Goal: Task Accomplishment & Management: Complete application form

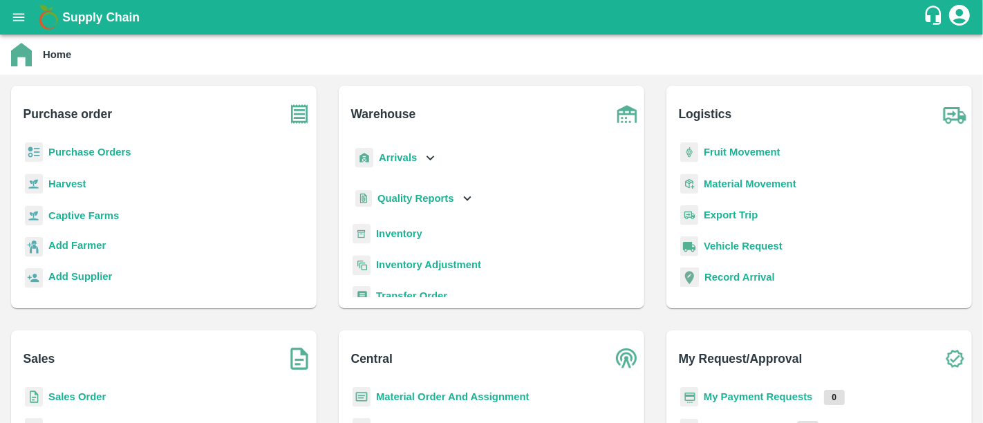
click at [768, 401] on p "My Payment Requests" at bounding box center [757, 396] width 109 height 15
click at [768, 401] on b "My Payment Requests" at bounding box center [757, 396] width 109 height 11
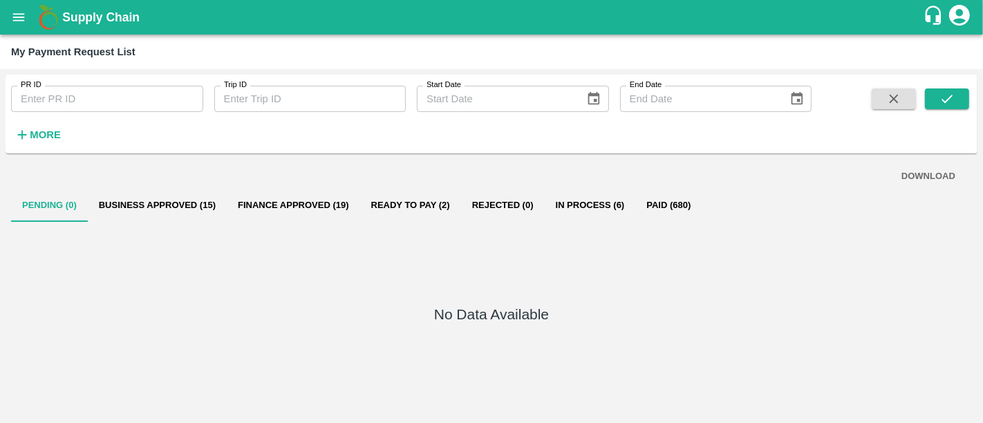
click at [239, 225] on div "No Data Available" at bounding box center [491, 317] width 961 height 190
click at [203, 218] on button "Business Approved (15)" at bounding box center [157, 205] width 139 height 33
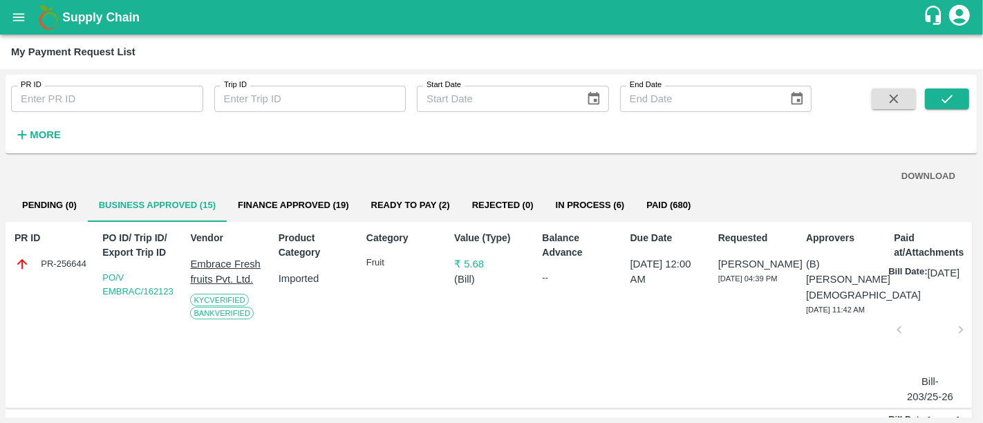
click at [130, 8] on h1 "Supply Chain" at bounding box center [492, 17] width 860 height 19
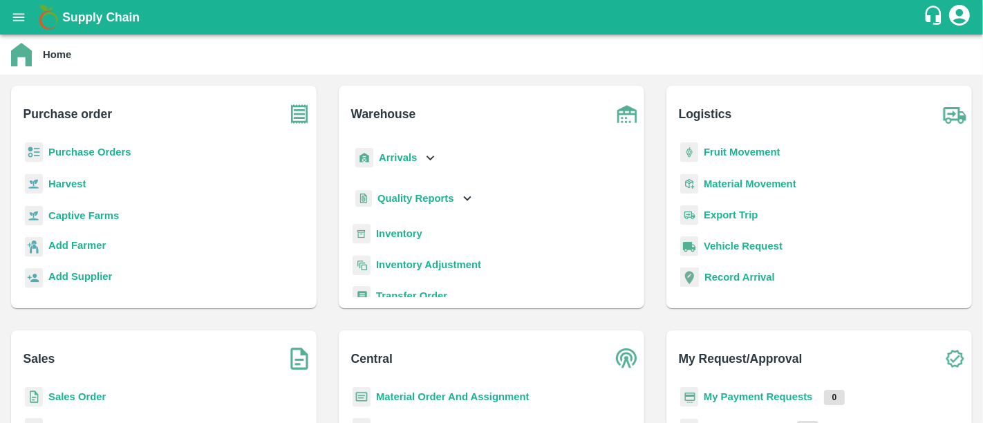
click at [69, 399] on b "Sales Order" at bounding box center [76, 396] width 57 height 11
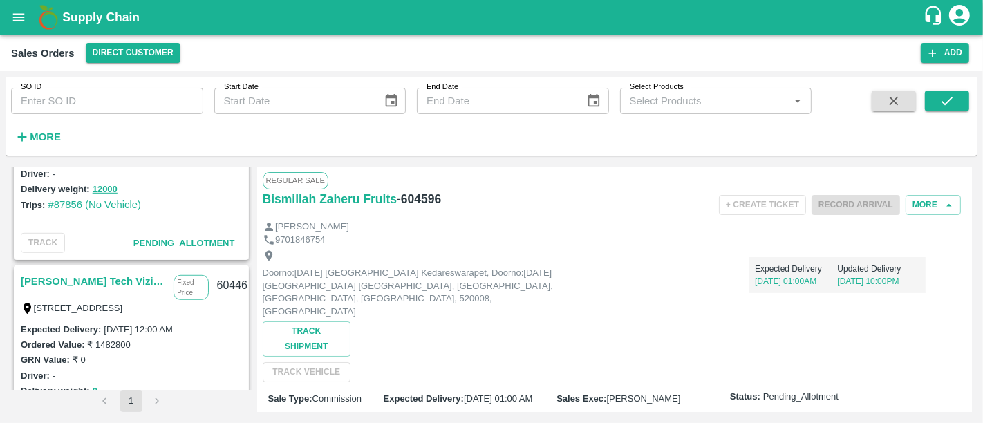
scroll to position [866, 0]
click at [129, 275] on link "[PERSON_NAME] Tech Vizianagaram" at bounding box center [94, 280] width 146 height 18
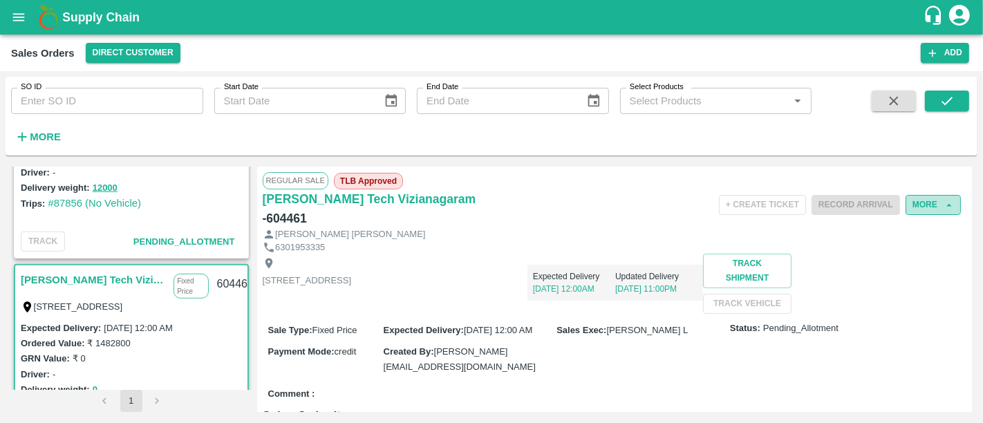
click at [914, 200] on button "More" at bounding box center [932, 205] width 55 height 20
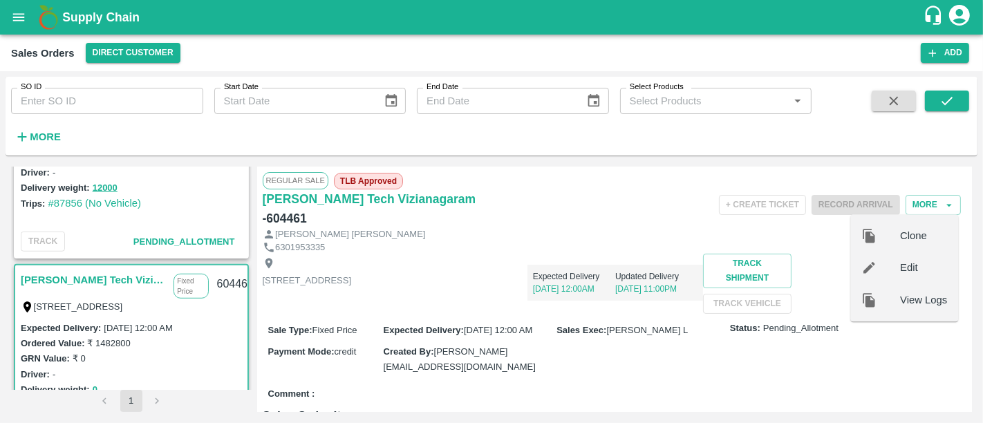
click at [918, 254] on div "Edit" at bounding box center [904, 268] width 108 height 32
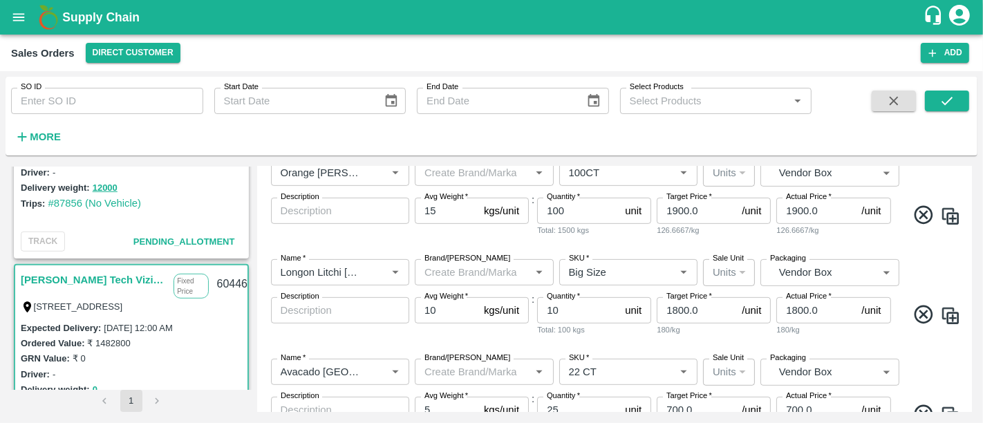
scroll to position [594, 0]
click at [942, 314] on img at bounding box center [950, 315] width 21 height 21
type input "Longon Litchi Thailand"
type input "Big Size"
type input "10"
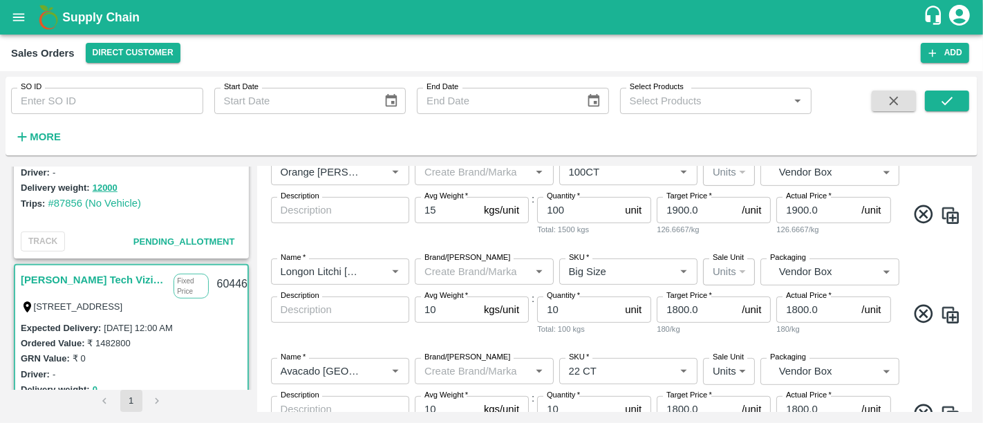
type input "10"
type input "1800.0"
type input "Avacado Tanzania"
type input "22 CT"
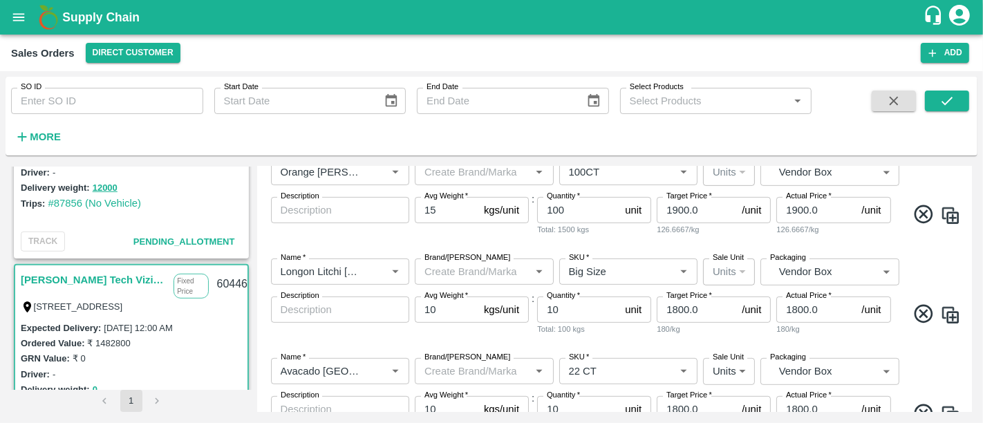
type input "25"
type input "700.0"
type input "Plum China"
type input "50 CT"
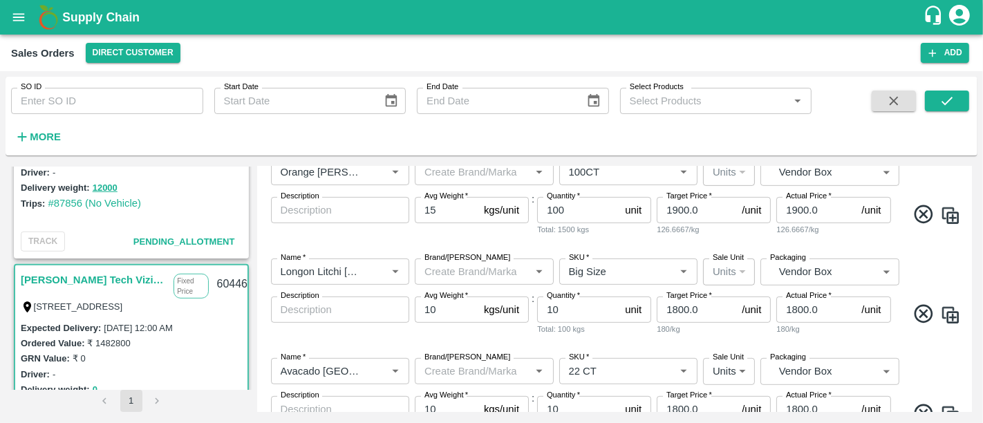
type input "5"
type input "60"
type input "750.0"
type input "Dragon Fruit Vietnam"
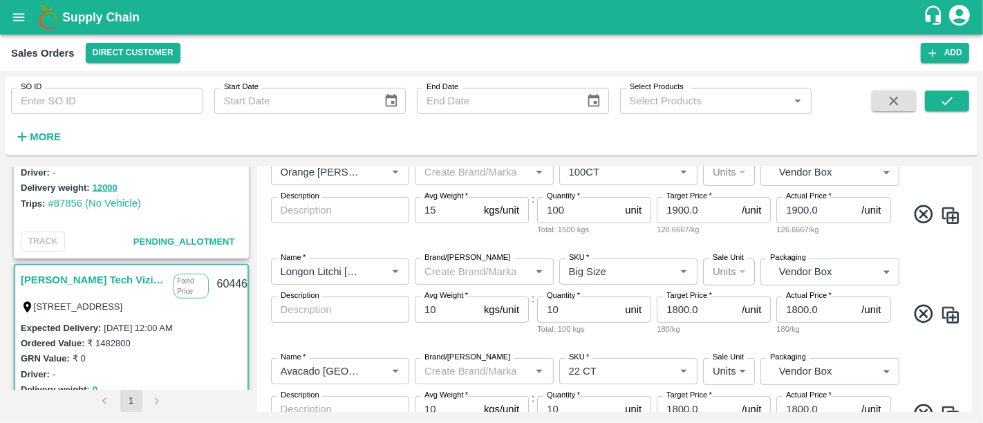
type input "20-22 CT"
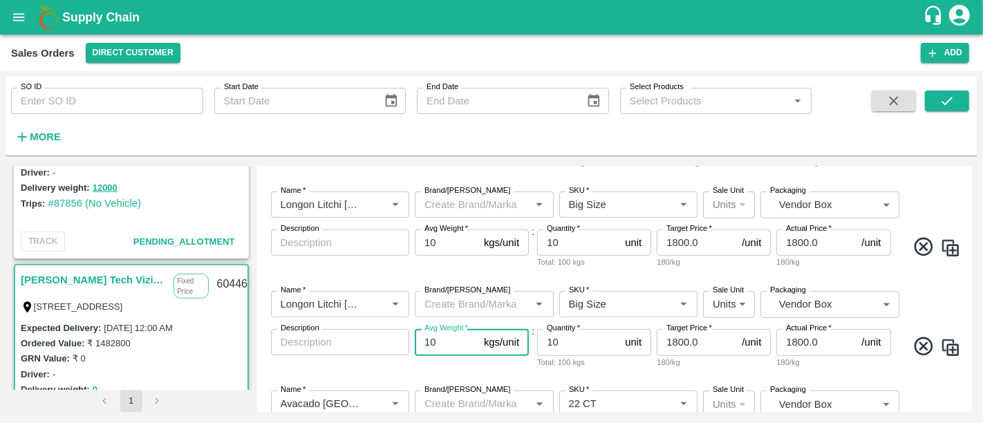
drag, startPoint x: 440, startPoint y: 340, endPoint x: 404, endPoint y: 334, distance: 36.5
click at [404, 334] on div "Name   * Name   * Brand/Marka Brand/Marka SKU   * SKU   * Sale Unit Units 2 Sal…" at bounding box center [615, 330] width 704 height 100
type input "5"
click at [678, 340] on input "1800.0" at bounding box center [695, 342] width 79 height 26
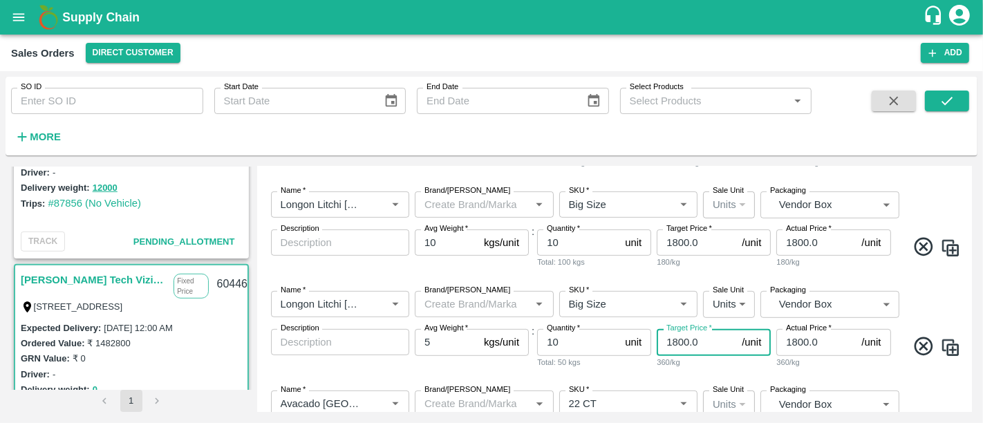
click at [678, 340] on input "1800.0" at bounding box center [695, 342] width 79 height 26
type input "900"
click at [811, 339] on input "1800.0" at bounding box center [815, 342] width 79 height 26
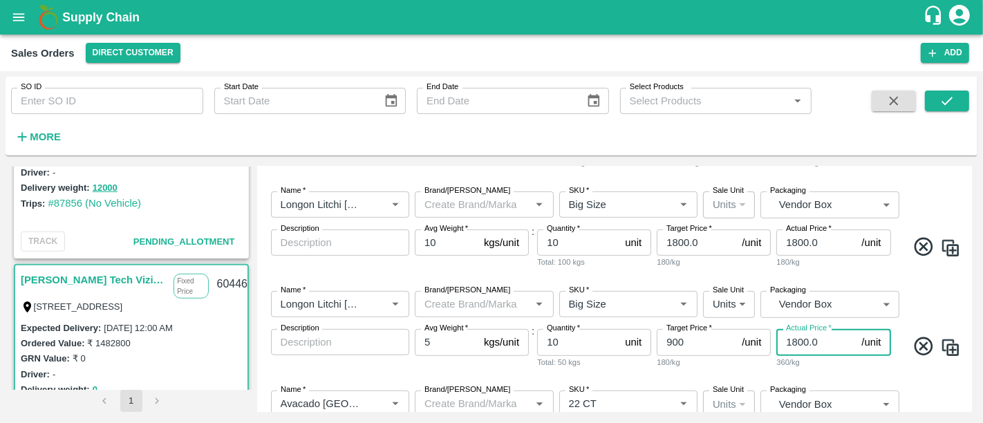
click at [811, 339] on input "1800.0" at bounding box center [815, 342] width 79 height 26
type input "900"
click at [800, 366] on div "180/kg" at bounding box center [833, 362] width 114 height 12
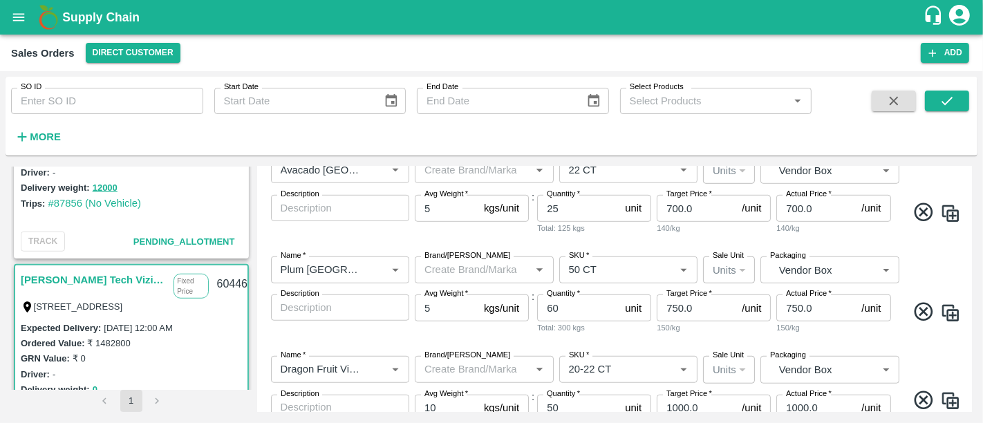
scroll to position [896, 0]
click at [945, 306] on img at bounding box center [950, 311] width 21 height 21
type input "Plum China"
type input "50 CT"
type input "5"
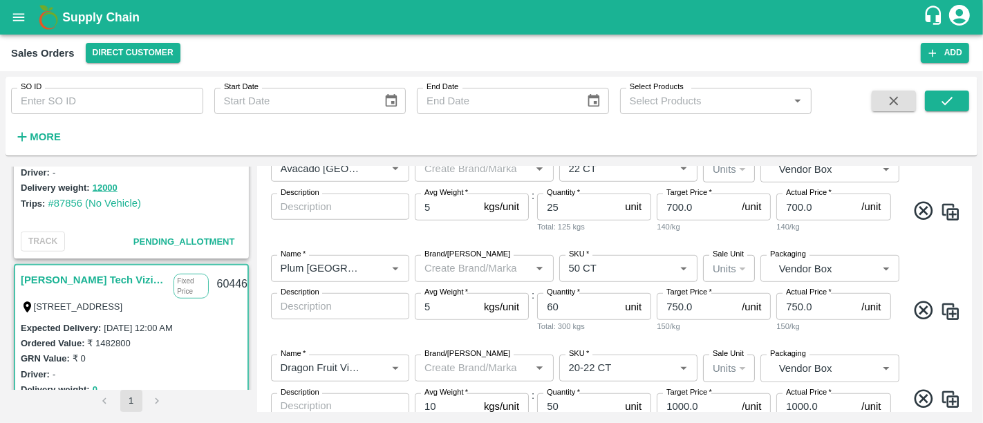
type input "60"
type input "750.0"
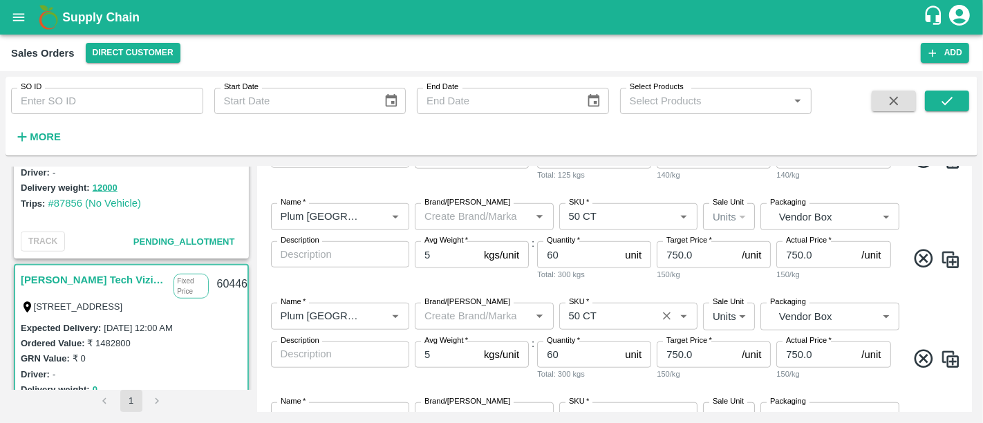
scroll to position [954, 0]
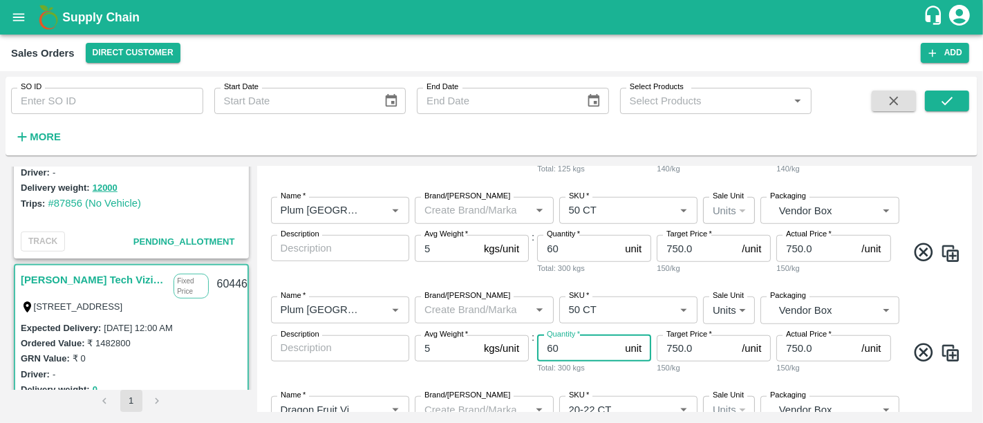
drag, startPoint x: 572, startPoint y: 348, endPoint x: 547, endPoint y: 350, distance: 25.0
click at [547, 350] on input "60" at bounding box center [578, 348] width 82 height 26
type input "100"
click at [587, 314] on input "SKU   *" at bounding box center [608, 310] width 90 height 18
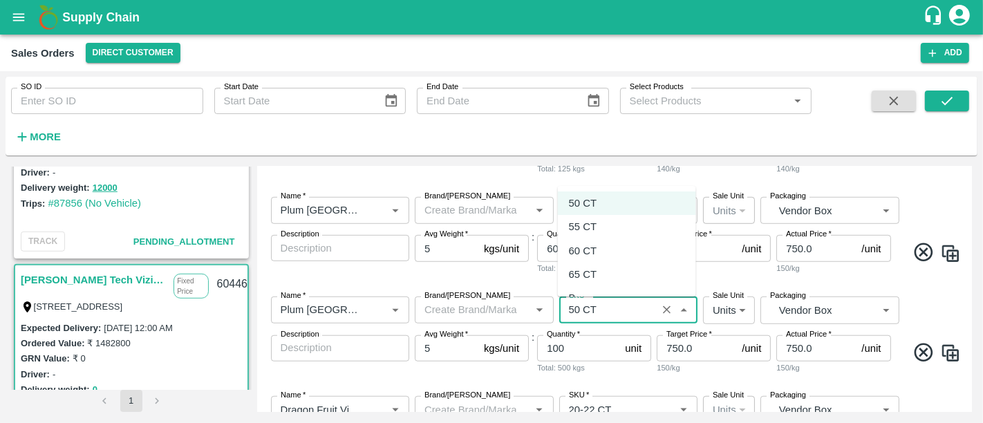
click at [596, 220] on div "55 CT" at bounding box center [627, 226] width 138 height 23
type input "55 CT"
click at [617, 213] on input "SKU   *" at bounding box center [608, 210] width 90 height 18
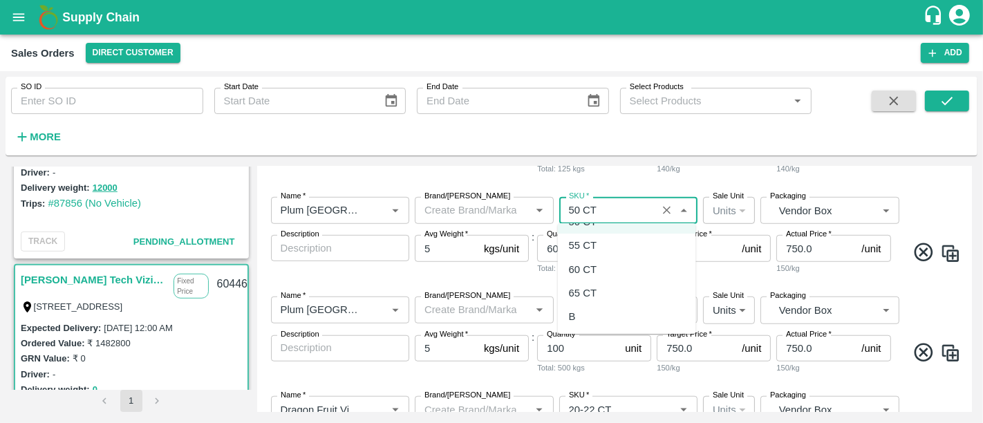
scroll to position [0, 0]
click at [529, 285] on div "Name   * Name   * Brand/Marka Brand/Marka SKU   * SKU   * Sale Unit Units 2 Sal…" at bounding box center [615, 335] width 704 height 100
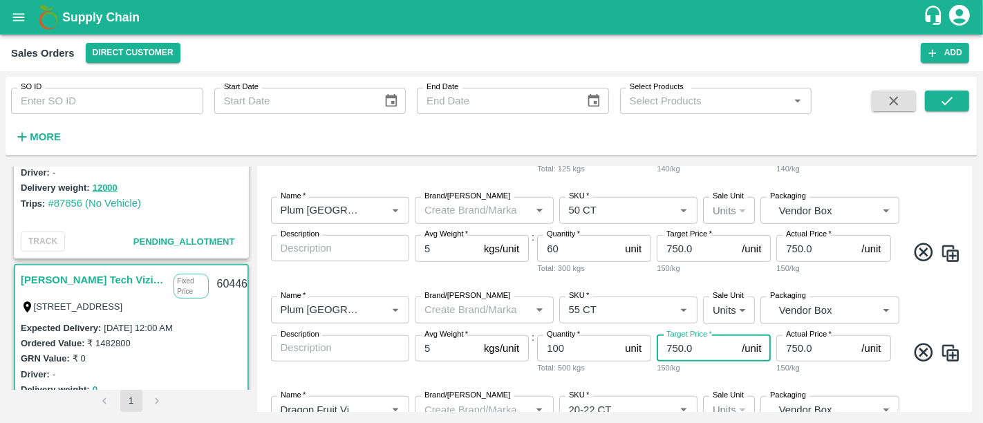
drag, startPoint x: 712, startPoint y: 345, endPoint x: 659, endPoint y: 348, distance: 53.3
click at [659, 348] on input "750.0" at bounding box center [695, 348] width 79 height 26
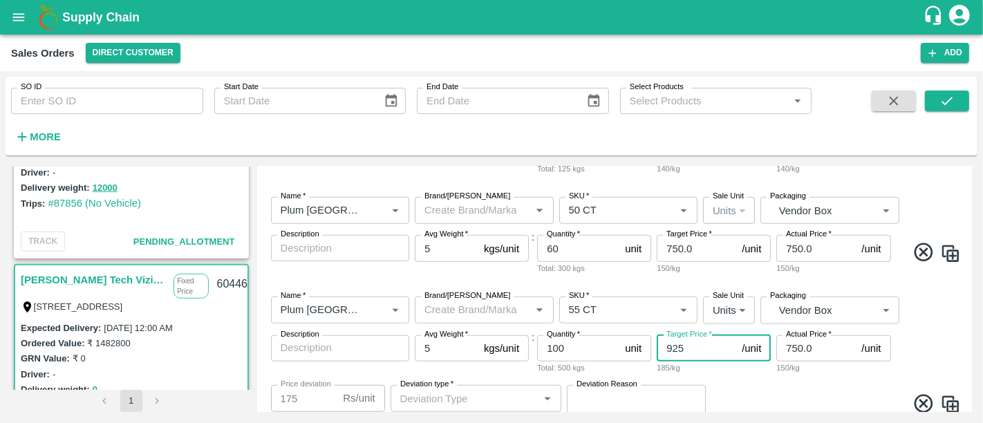
type input "925"
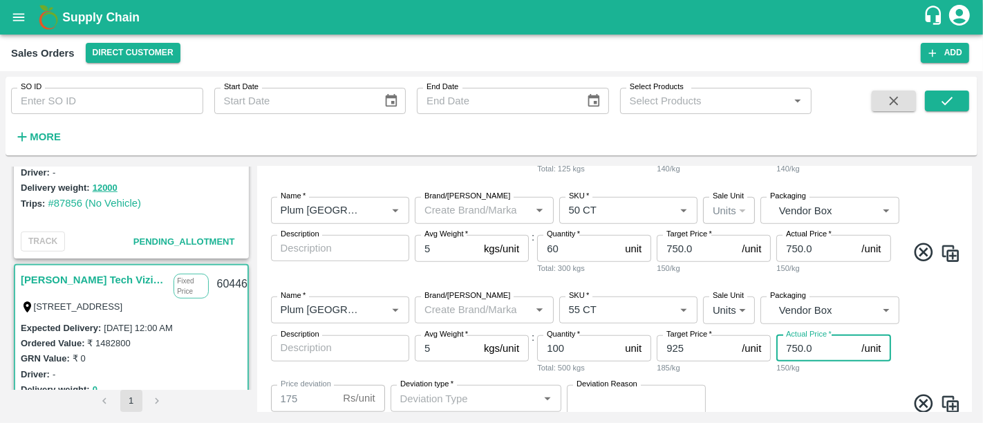
drag, startPoint x: 815, startPoint y: 349, endPoint x: 780, endPoint y: 357, distance: 35.5
click at [780, 357] on input "750.0" at bounding box center [815, 348] width 79 height 26
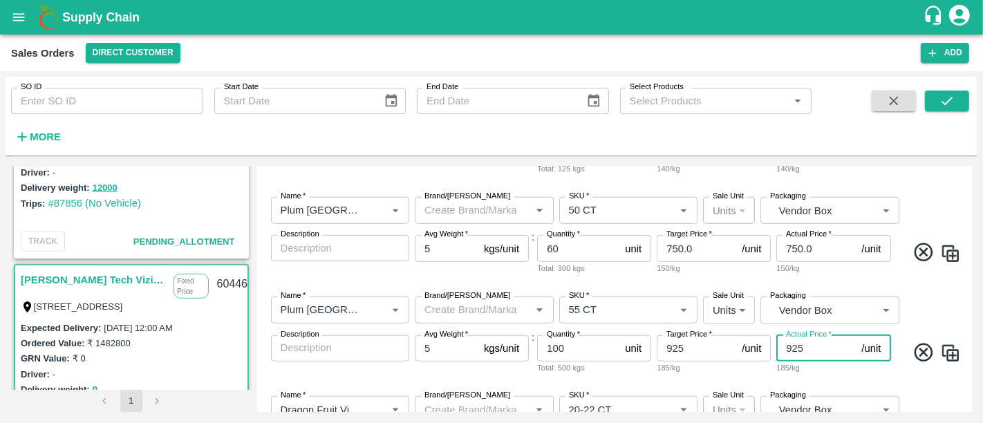
type input "925"
click at [838, 277] on div "Name   * Name   * Brand/Marka Brand/Marka SKU   * SKU   * Sale Unit Units 2 Sal…" at bounding box center [615, 236] width 704 height 100
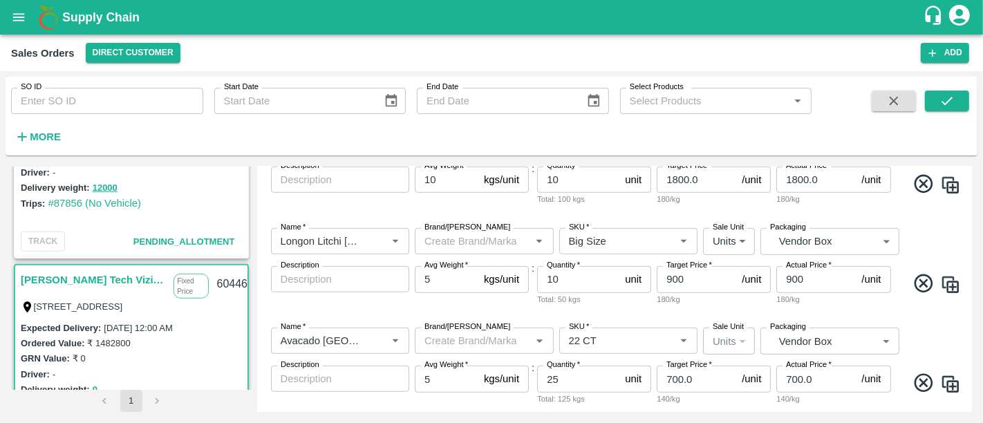
scroll to position [1063, 0]
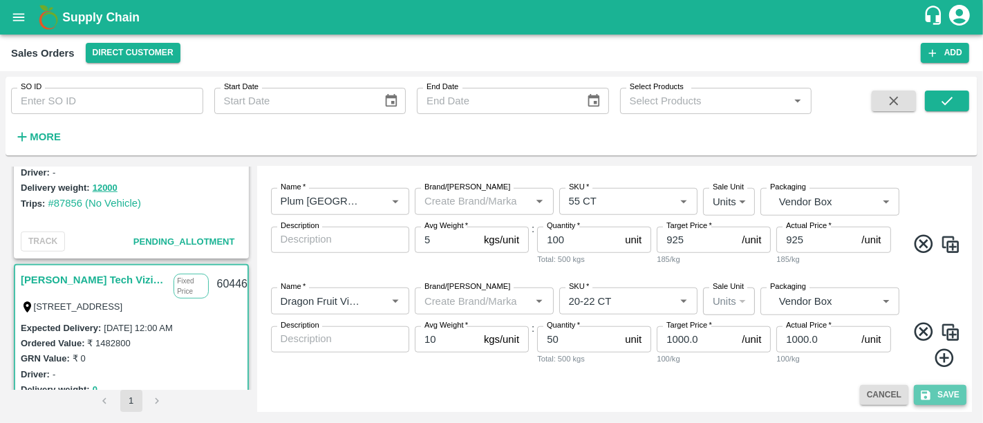
click at [924, 399] on icon "submit" at bounding box center [925, 395] width 12 height 12
